Goal: Use online tool/utility: Utilize a website feature to perform a specific function

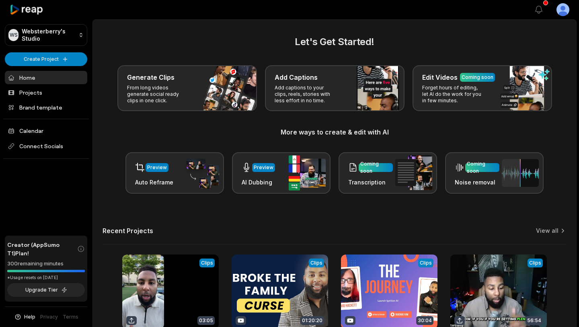
scroll to position [54, 0]
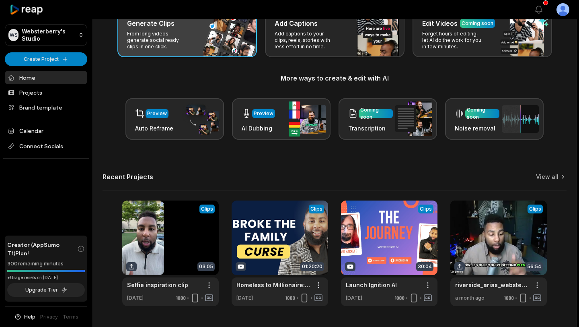
click at [179, 50] on p "From long videos generate social ready clips in one click." at bounding box center [158, 40] width 62 height 19
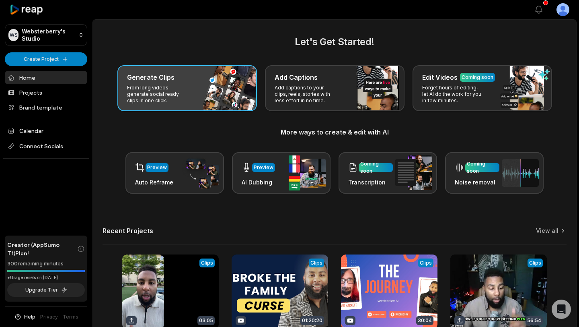
scroll to position [0, 0]
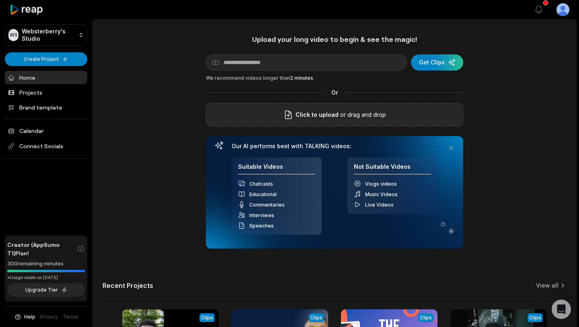
click at [316, 111] on span "Click to upload" at bounding box center [317, 115] width 43 height 10
click at [0, 0] on input "Click to upload" at bounding box center [0, 0] width 0 height 0
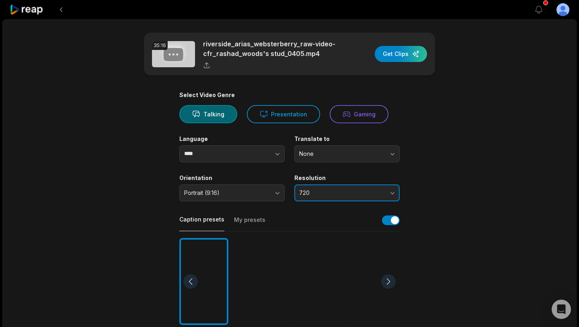
click at [362, 193] on span "720" at bounding box center [341, 192] width 84 height 7
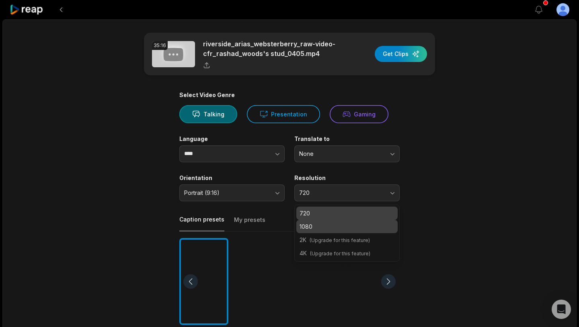
click at [343, 222] on p "1080" at bounding box center [347, 226] width 95 height 8
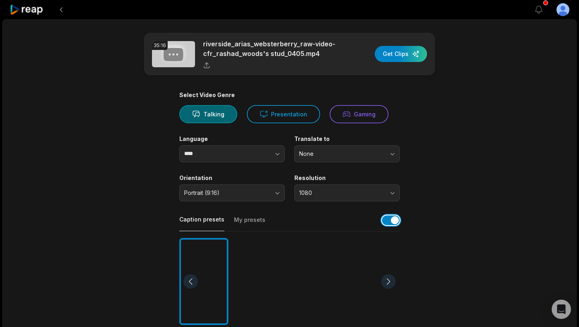
click at [394, 222] on button "button" at bounding box center [391, 220] width 18 height 10
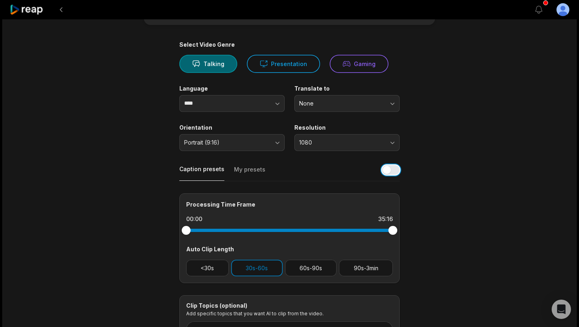
scroll to position [125, 0]
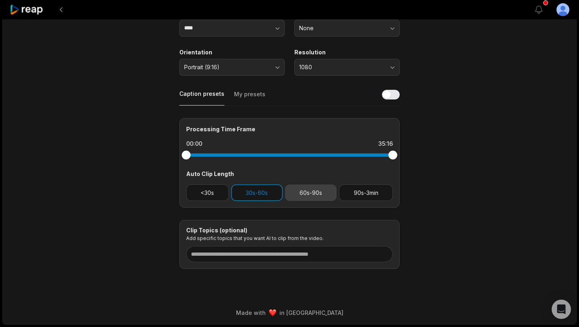
click at [307, 193] on button "60s-90s" at bounding box center [311, 192] width 52 height 16
click at [272, 193] on button "30s-60s" at bounding box center [256, 192] width 51 height 16
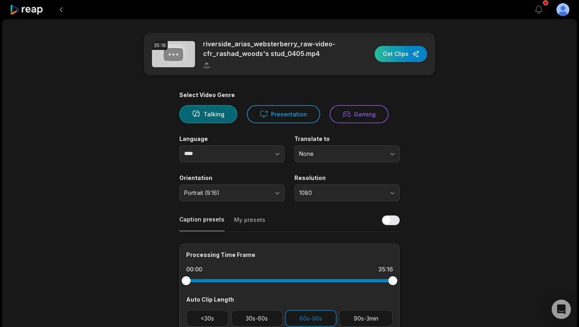
click at [395, 53] on div "button" at bounding box center [401, 54] width 52 height 16
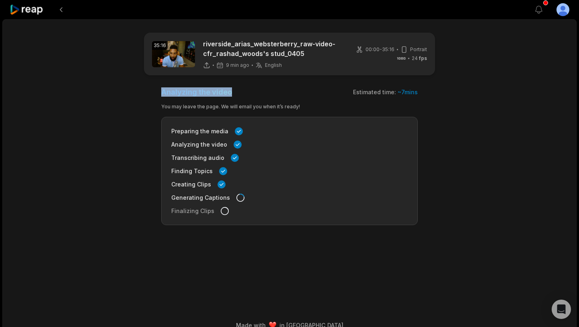
drag, startPoint x: 161, startPoint y: 92, endPoint x: 236, endPoint y: 91, distance: 75.2
click at [236, 90] on div "Analyzing the video Estimated time: ~ 7 mins" at bounding box center [289, 91] width 257 height 9
click at [202, 161] on span "Transcribing audio" at bounding box center [197, 157] width 53 height 8
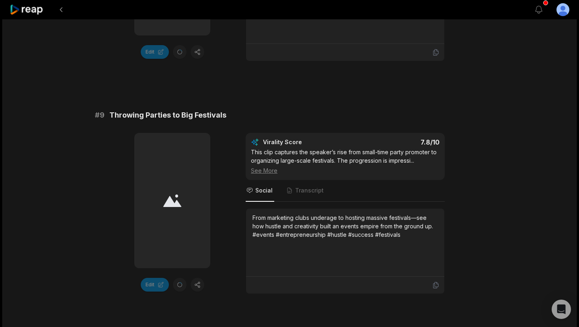
scroll to position [2211, 0]
